Goal: Task Accomplishment & Management: Manage account settings

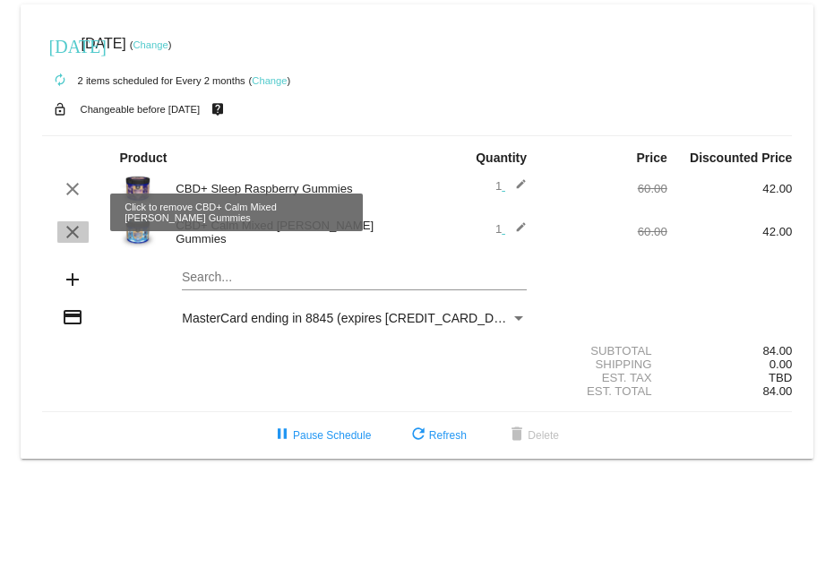
click at [75, 221] on mat-icon "clear" at bounding box center [73, 232] width 22 height 22
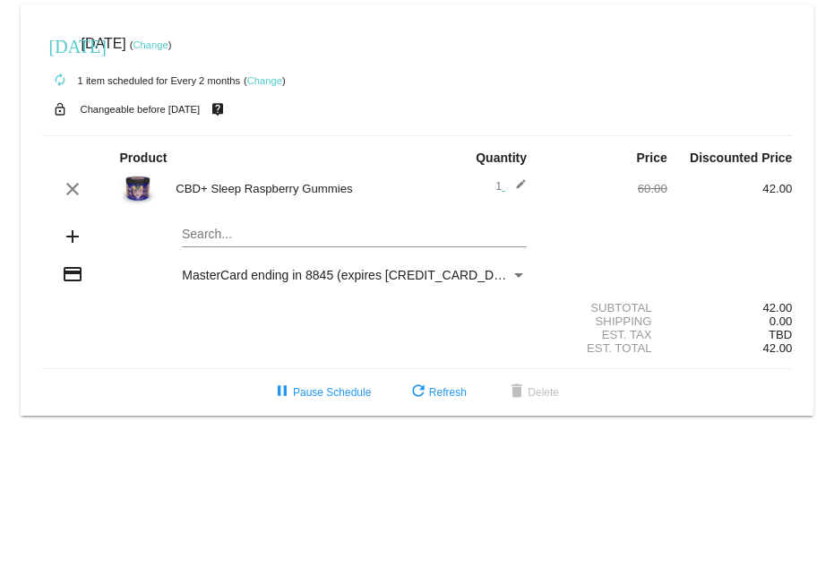
click at [729, 62] on div "autorenew 1 item scheduled for Every 2 months ( Change )" at bounding box center [417, 80] width 751 height 36
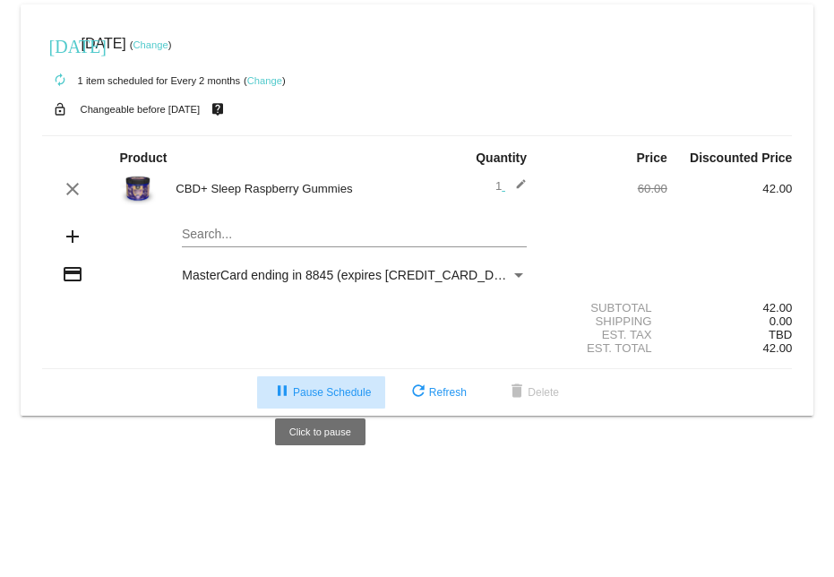
click at [330, 376] on button "pause Pause Schedule" at bounding box center [321, 392] width 128 height 32
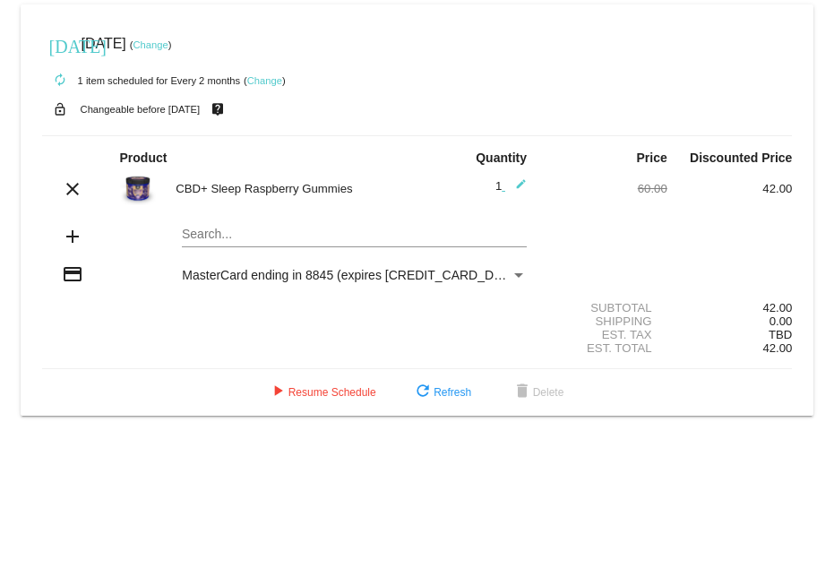
click at [272, 77] on link "Change" at bounding box center [264, 80] width 35 height 11
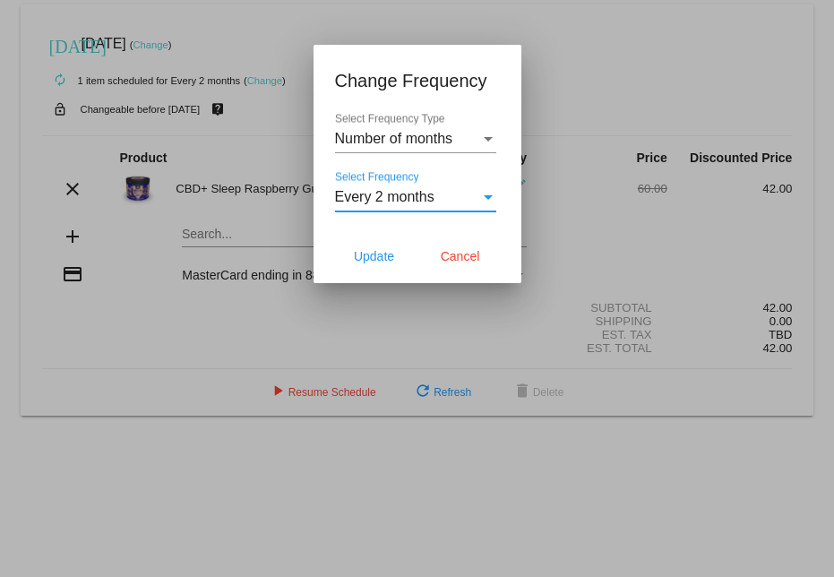
click at [375, 194] on span "Every 2 months" at bounding box center [384, 196] width 99 height 15
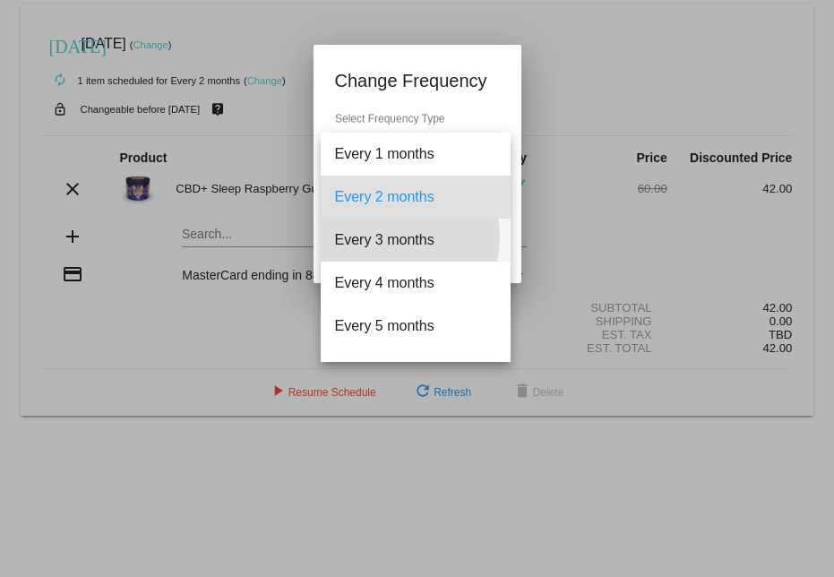
click at [391, 237] on span "Every 3 months" at bounding box center [415, 240] width 161 height 43
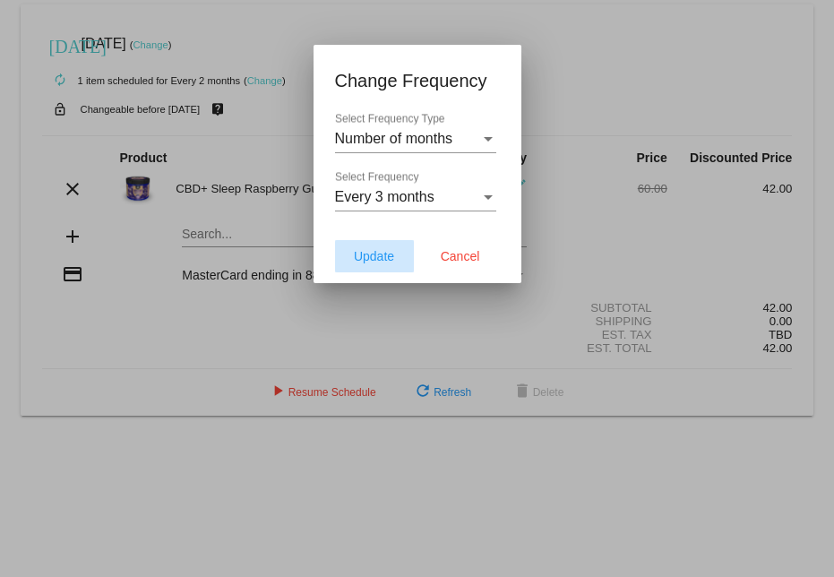
click at [380, 254] on span "Update" at bounding box center [374, 256] width 40 height 14
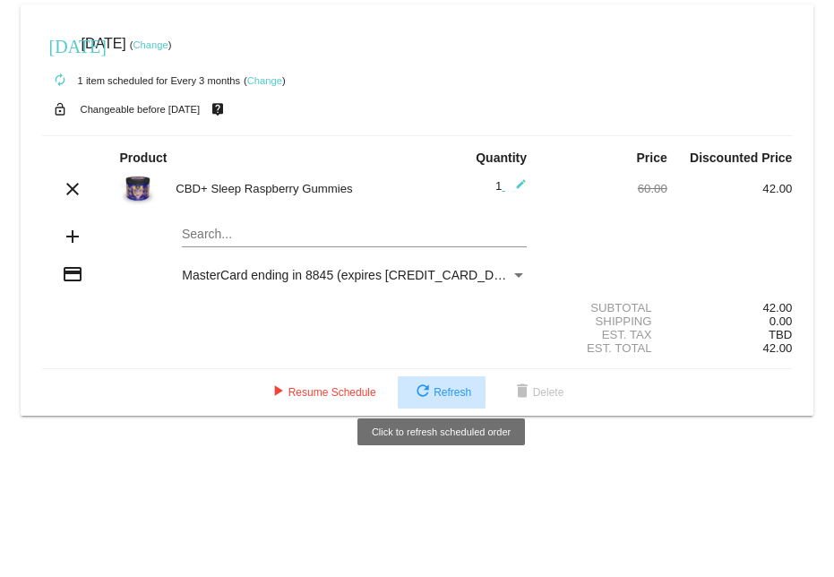
click at [446, 386] on span "refresh Refresh" at bounding box center [441, 392] width 59 height 13
